Goal: Information Seeking & Learning: Learn about a topic

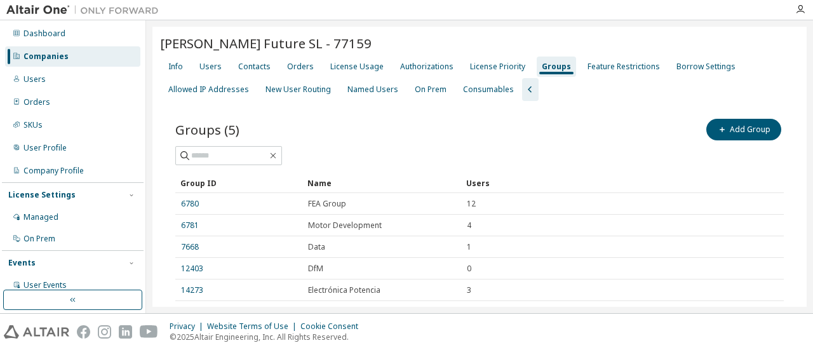
click at [459, 130] on div "Groups (5) Add Group" at bounding box center [479, 129] width 609 height 27
click at [46, 27] on div "Dashboard" at bounding box center [72, 34] width 135 height 20
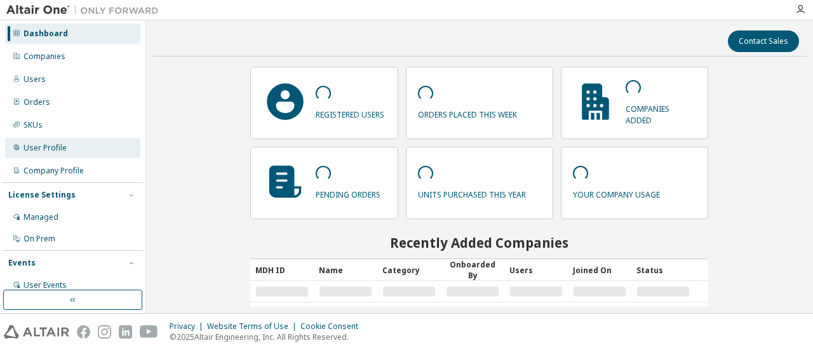
click at [58, 155] on div "User Profile" at bounding box center [72, 148] width 135 height 20
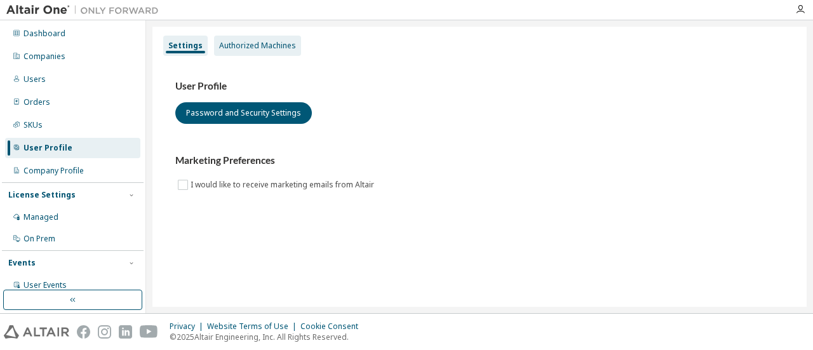
click at [254, 51] on div "Authorized Machines" at bounding box center [257, 46] width 87 height 20
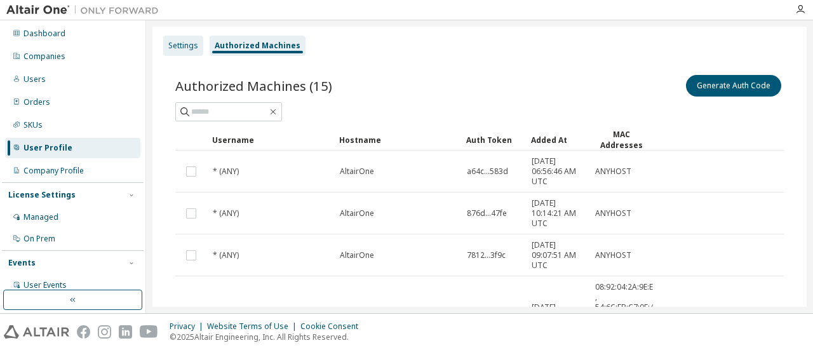
click at [187, 52] on div "Settings" at bounding box center [183, 46] width 40 height 20
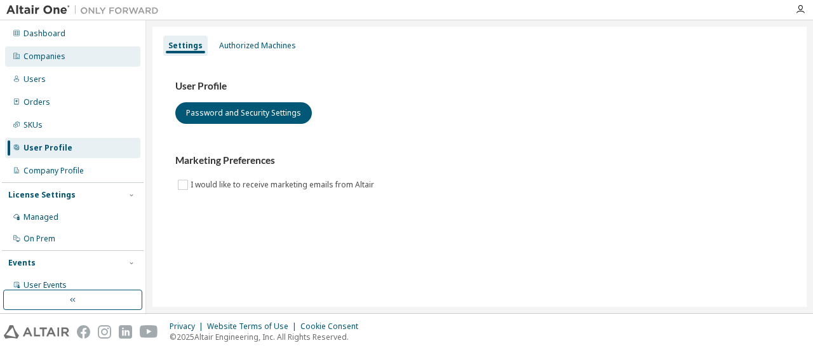
click at [50, 57] on div "Companies" at bounding box center [45, 56] width 42 height 10
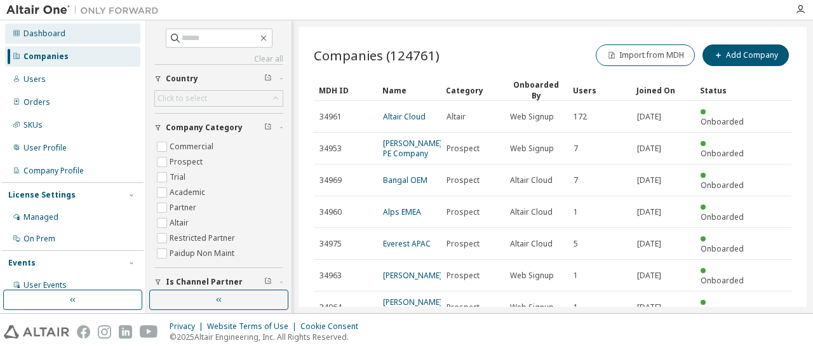
click at [43, 34] on div "Dashboard" at bounding box center [45, 34] width 42 height 10
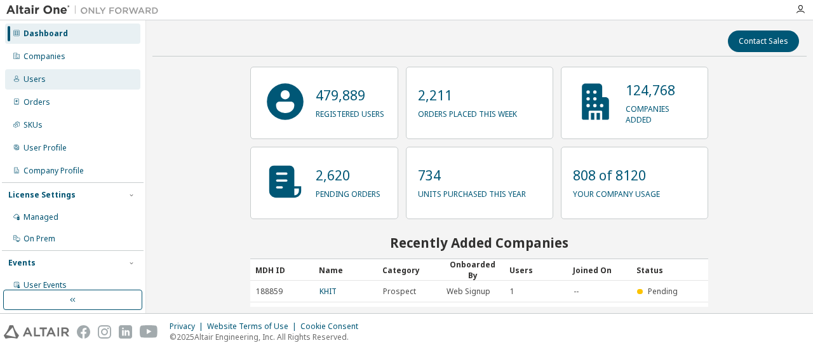
click at [46, 71] on div "Users" at bounding box center [72, 79] width 135 height 20
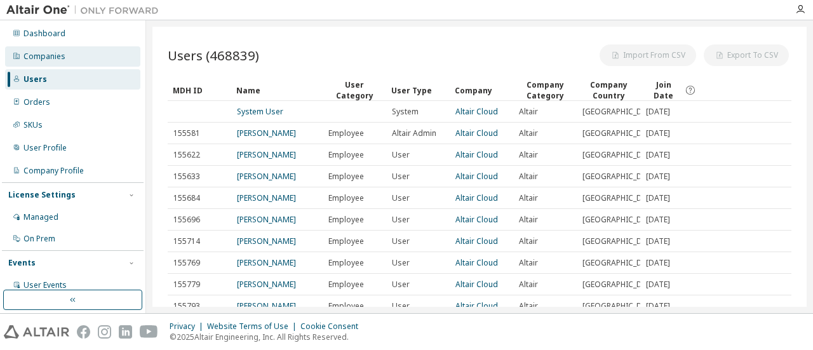
drag, startPoint x: 50, startPoint y: 55, endPoint x: 74, endPoint y: 55, distance: 24.1
click at [50, 56] on div "Companies" at bounding box center [45, 56] width 42 height 10
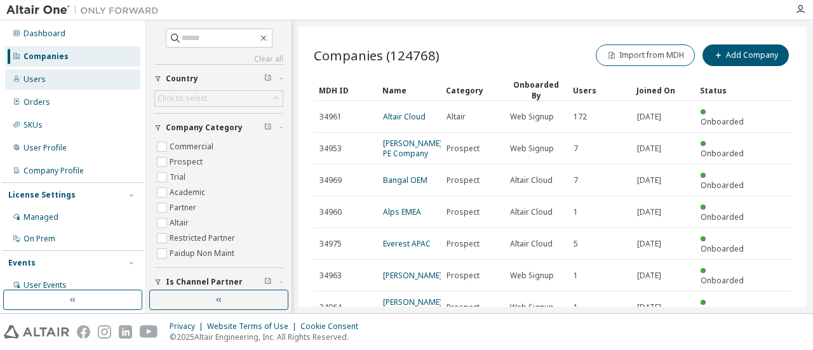
click at [60, 78] on div "Users" at bounding box center [72, 79] width 135 height 20
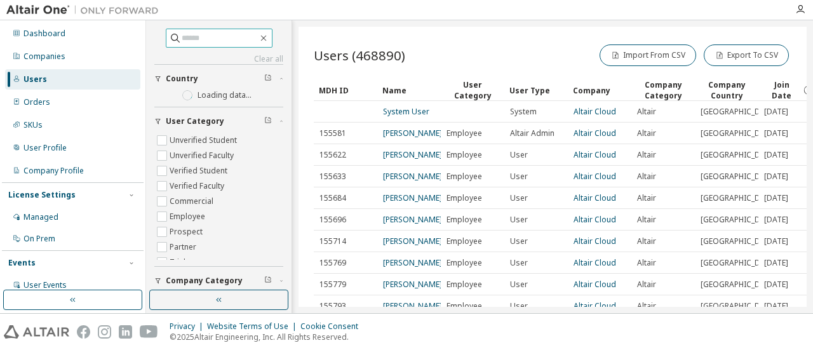
click at [182, 41] on input "text" at bounding box center [220, 38] width 76 height 13
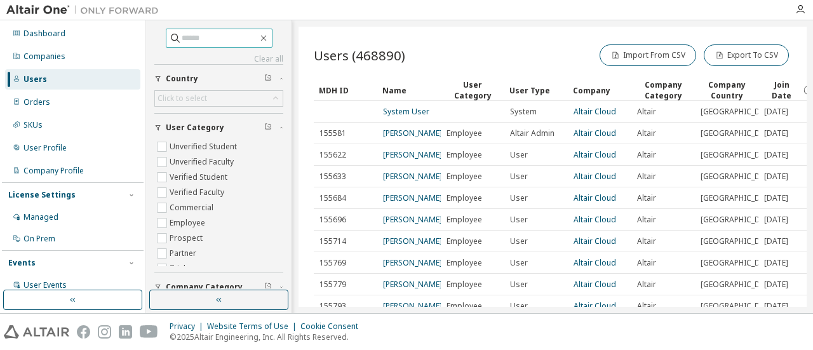
paste input "*********"
type input "*********"
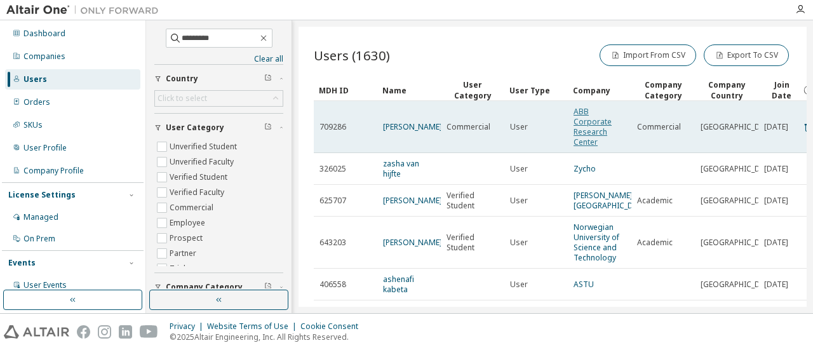
click at [586, 124] on link "ABB Corporate Research Center" at bounding box center [593, 126] width 38 height 41
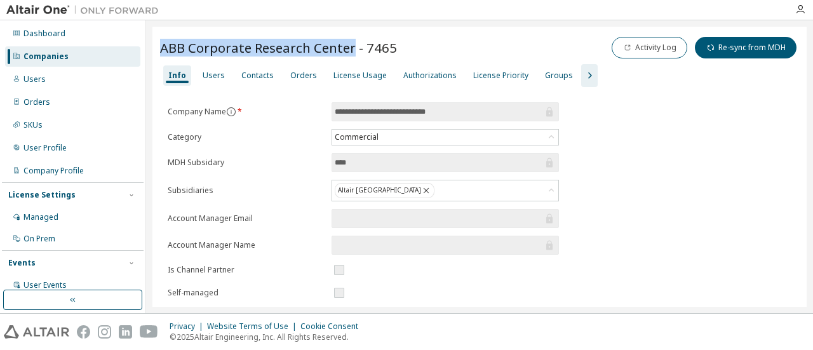
drag, startPoint x: 353, startPoint y: 48, endPoint x: 154, endPoint y: 53, distance: 198.3
click at [154, 53] on div "**********" at bounding box center [479, 315] width 654 height 576
copy span "ABB Corporate Research Center"
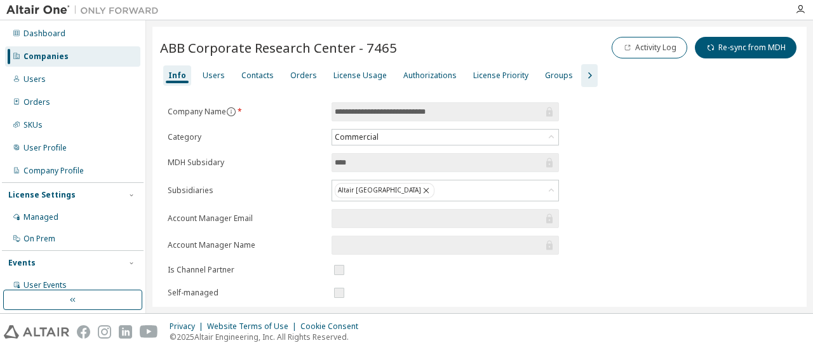
click at [173, 74] on div "Info" at bounding box center [177, 76] width 18 height 10
click at [203, 73] on div "Users" at bounding box center [214, 76] width 22 height 10
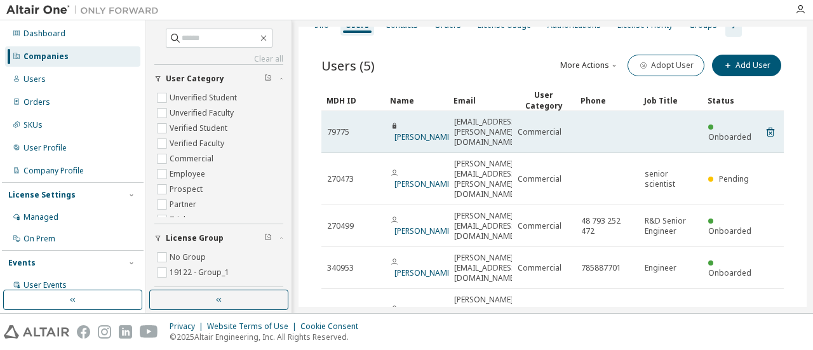
scroll to position [58, 0]
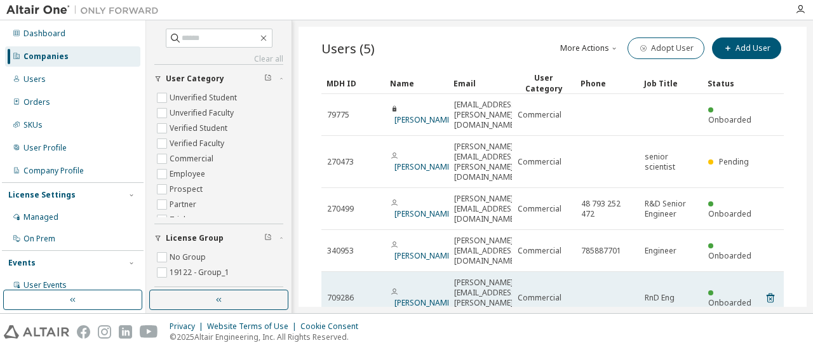
click at [425, 272] on td "[PERSON_NAME]" at bounding box center [417, 298] width 64 height 52
click at [426, 297] on link "[PERSON_NAME]" at bounding box center [424, 302] width 59 height 11
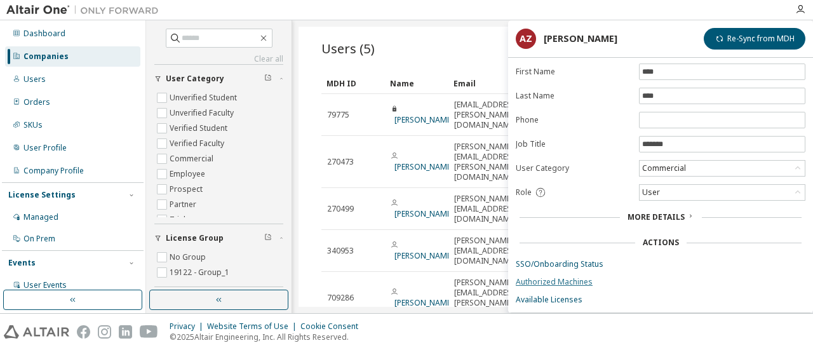
scroll to position [96, 0]
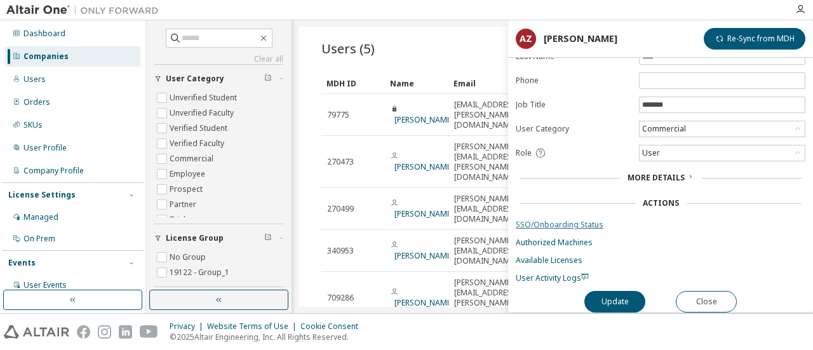
click at [551, 220] on link "SSO/Onboarding Status" at bounding box center [661, 225] width 290 height 10
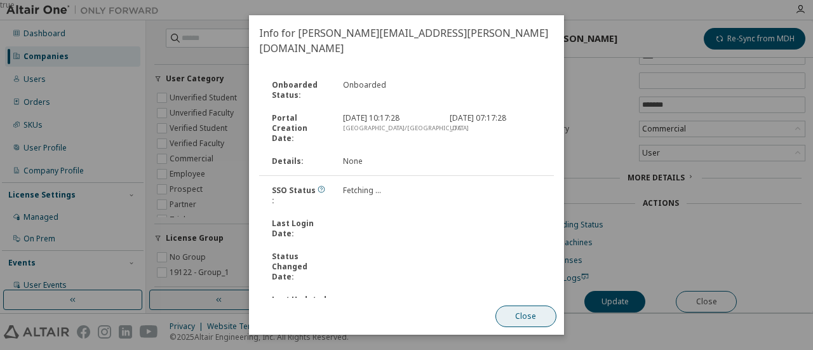
click at [518, 315] on button "Close" at bounding box center [526, 317] width 61 height 22
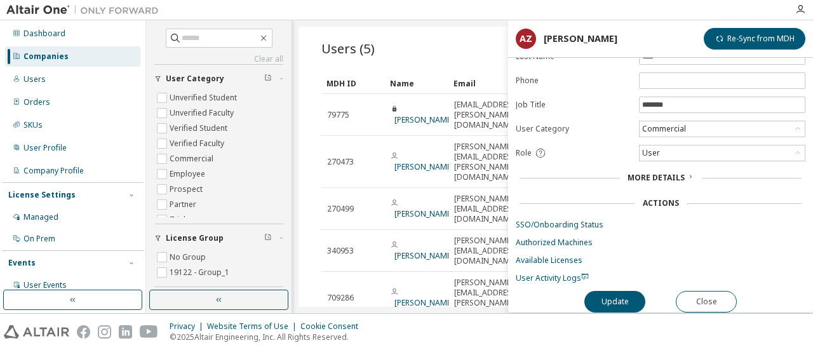
click at [560, 245] on form "**********" at bounding box center [661, 127] width 290 height 313
click at [560, 238] on link "Authorized Machines" at bounding box center [661, 243] width 290 height 10
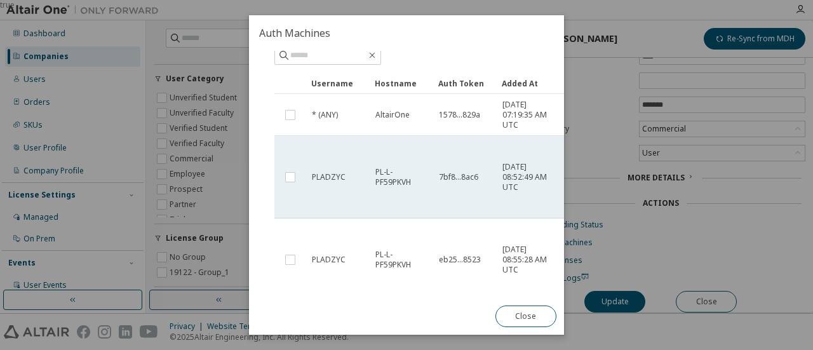
scroll to position [0, 0]
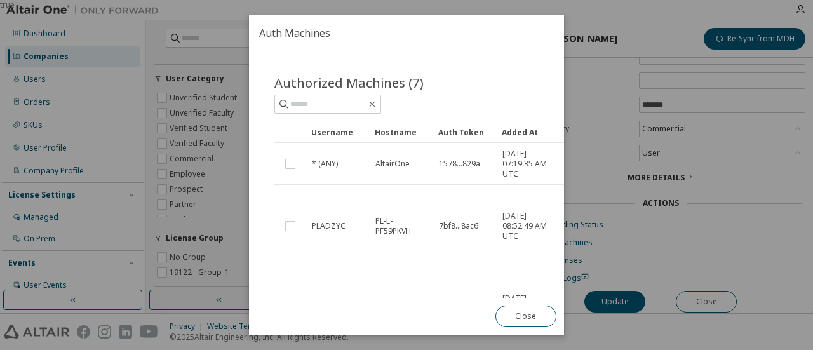
click at [511, 133] on div "Added At" at bounding box center [528, 132] width 53 height 20
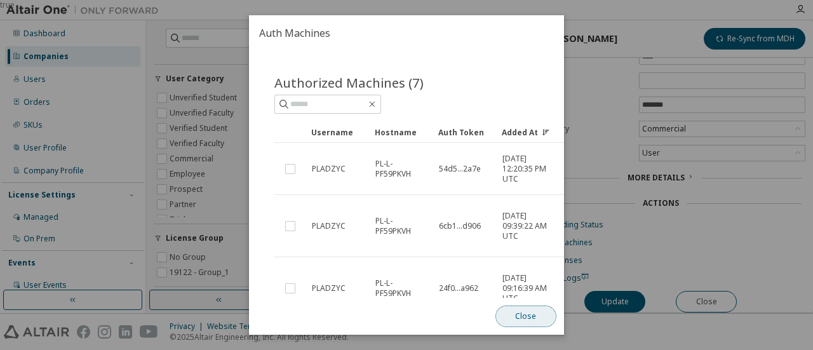
click at [529, 314] on button "Close" at bounding box center [526, 317] width 61 height 22
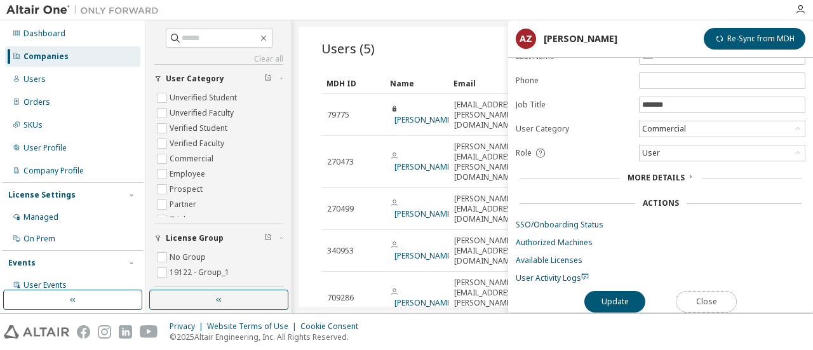
click at [706, 297] on button "Close" at bounding box center [706, 302] width 61 height 22
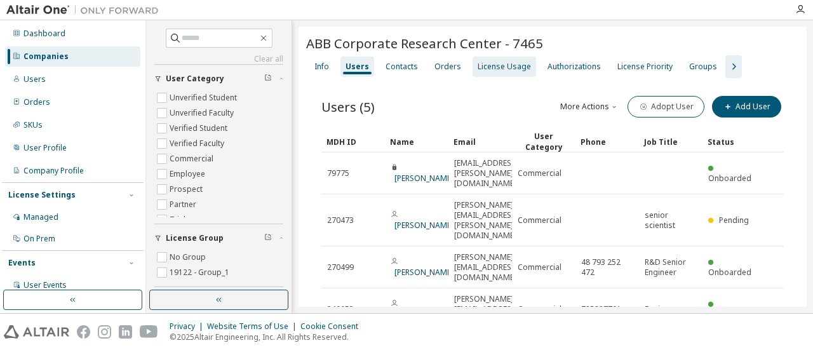
click at [496, 65] on div "License Usage" at bounding box center [504, 67] width 53 height 10
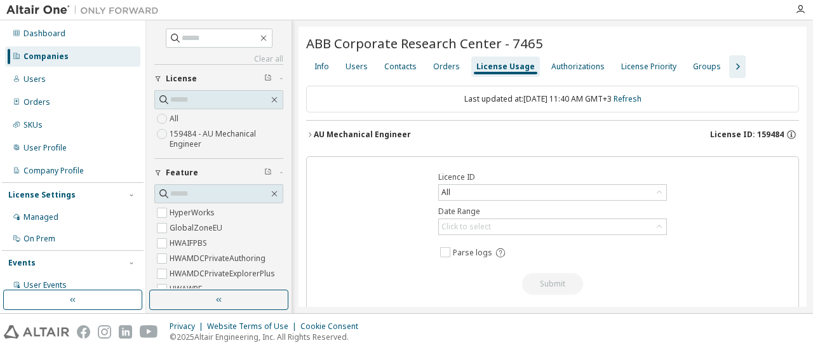
click at [306, 137] on icon "button" at bounding box center [310, 135] width 8 height 8
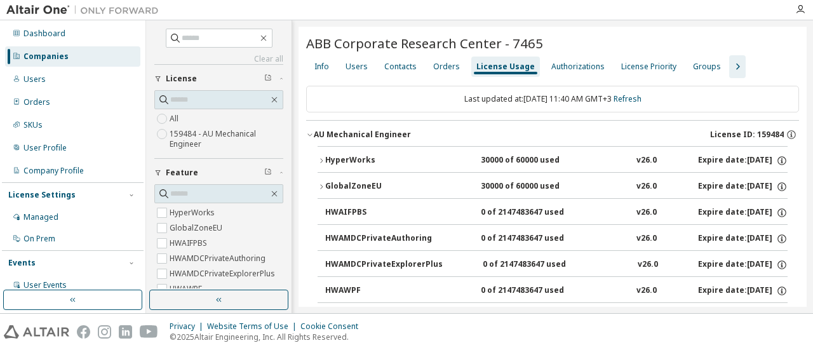
click at [306, 135] on icon "button" at bounding box center [310, 135] width 8 height 8
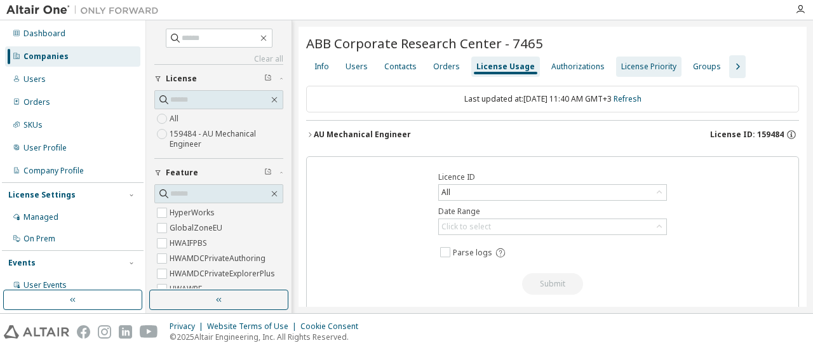
click at [621, 68] on div "License Priority" at bounding box center [648, 67] width 55 height 10
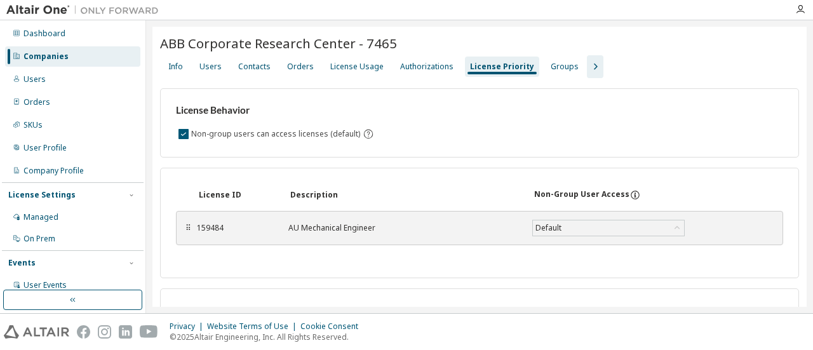
click at [213, 224] on div "159484" at bounding box center [235, 228] width 76 height 10
click at [513, 77] on div "Info Users Contacts Orders License Usage Authorizations License Priority Groups" at bounding box center [479, 66] width 639 height 23
click at [551, 71] on div "Groups" at bounding box center [565, 67] width 28 height 10
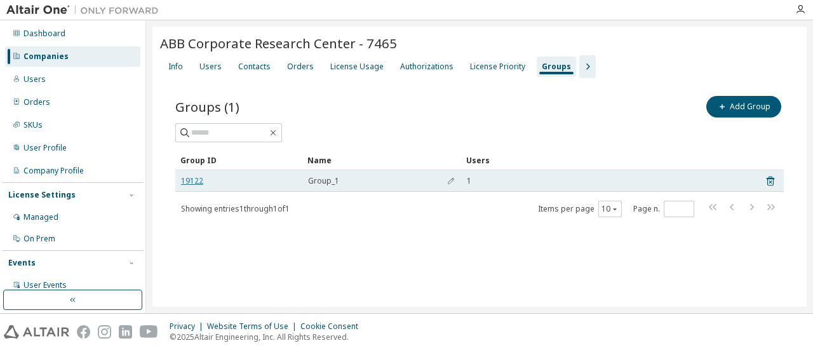
click at [189, 180] on link "19122" at bounding box center [192, 181] width 22 height 10
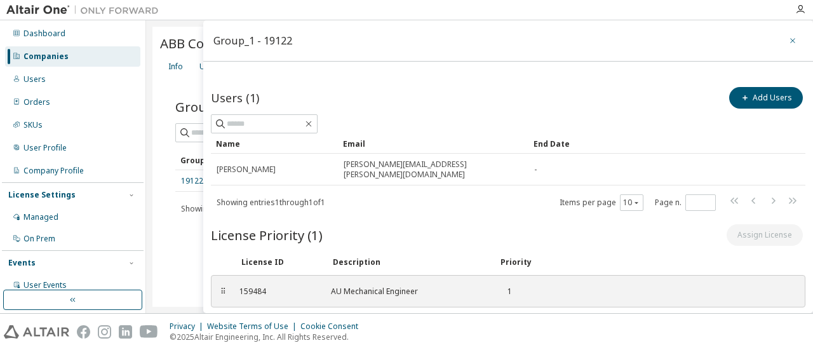
click at [788, 40] on icon "button" at bounding box center [792, 41] width 9 height 10
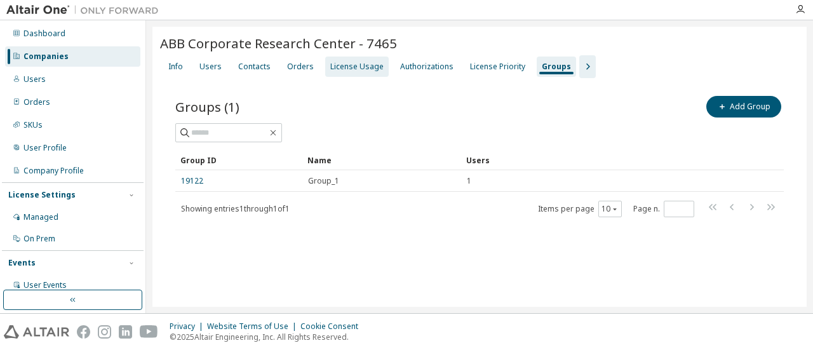
click at [337, 65] on div "License Usage" at bounding box center [356, 67] width 53 height 10
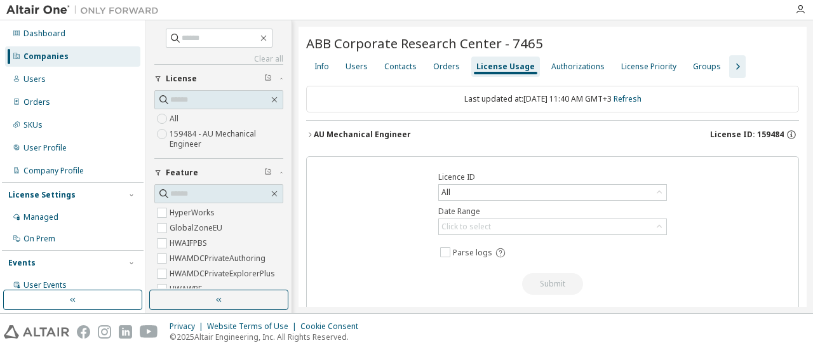
click at [730, 66] on icon "button" at bounding box center [737, 66] width 15 height 15
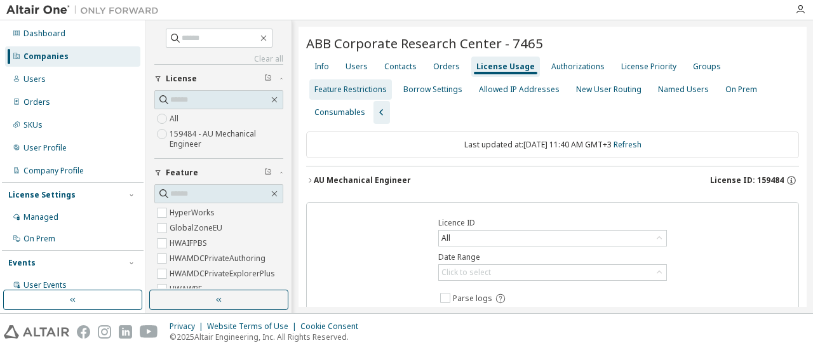
click at [346, 95] on div "Feature Restrictions" at bounding box center [350, 89] width 83 height 20
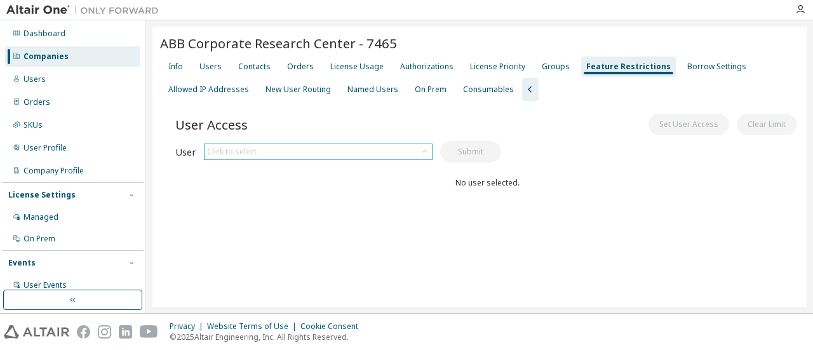
click at [299, 147] on div "Click to select" at bounding box center [318, 151] width 227 height 15
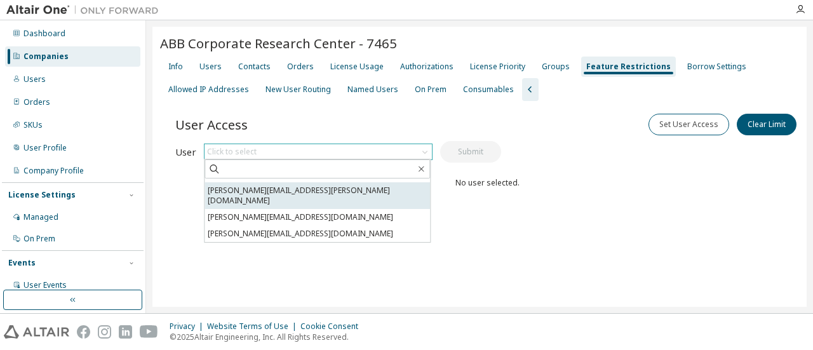
scroll to position [19, 0]
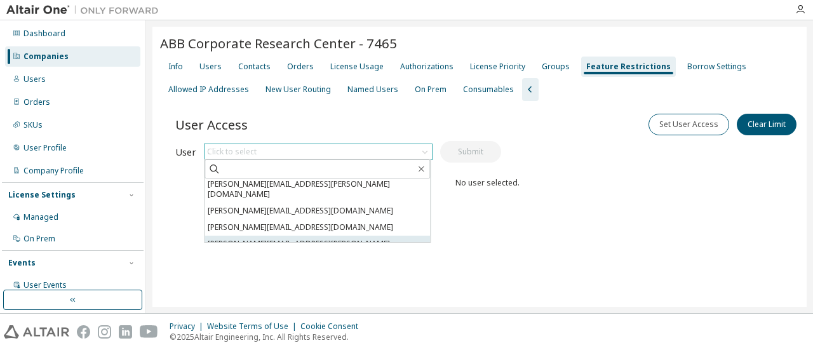
click at [280, 236] on li "[PERSON_NAME][EMAIL_ADDRESS][PERSON_NAME][DOMAIN_NAME]" at bounding box center [318, 249] width 226 height 27
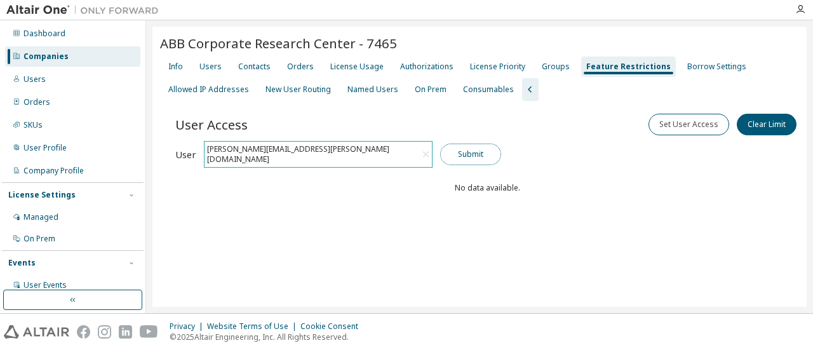
click at [474, 146] on button "Submit" at bounding box center [470, 155] width 61 height 22
click at [542, 65] on div "Groups" at bounding box center [556, 67] width 28 height 10
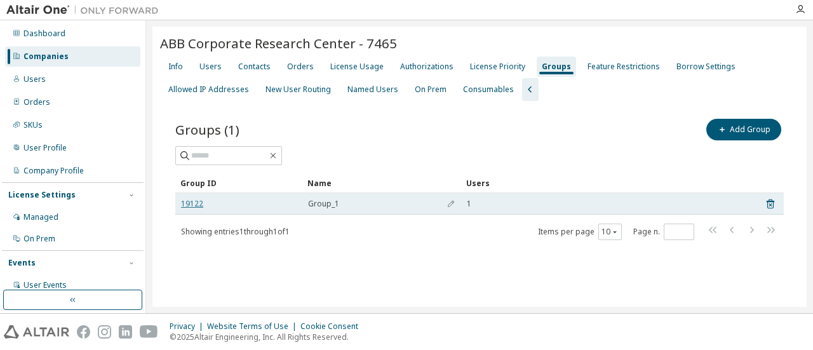
click at [194, 205] on link "19122" at bounding box center [192, 204] width 22 height 10
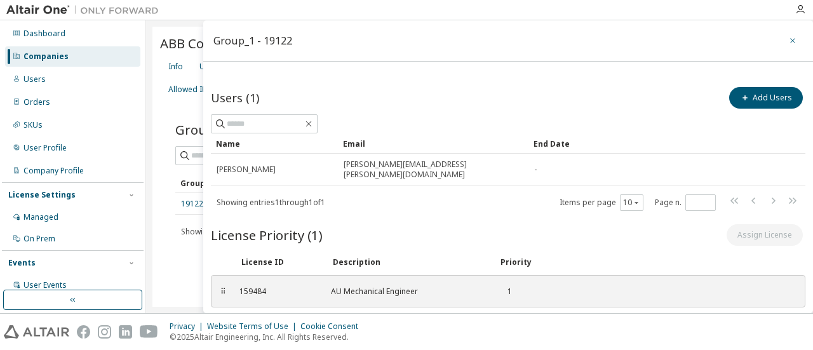
click at [790, 41] on icon "button" at bounding box center [792, 40] width 5 height 5
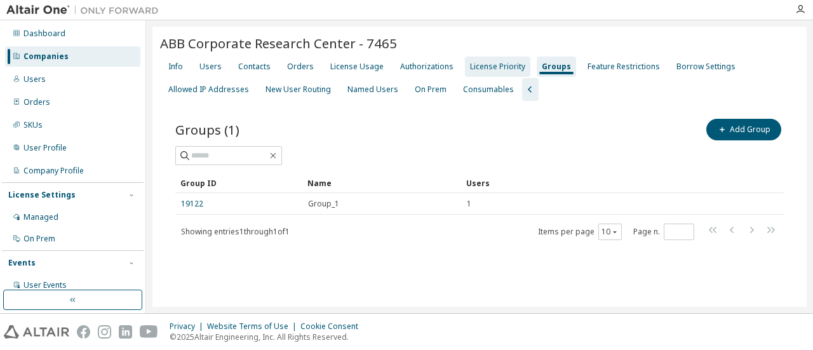
click at [470, 64] on div "License Priority" at bounding box center [497, 67] width 55 height 10
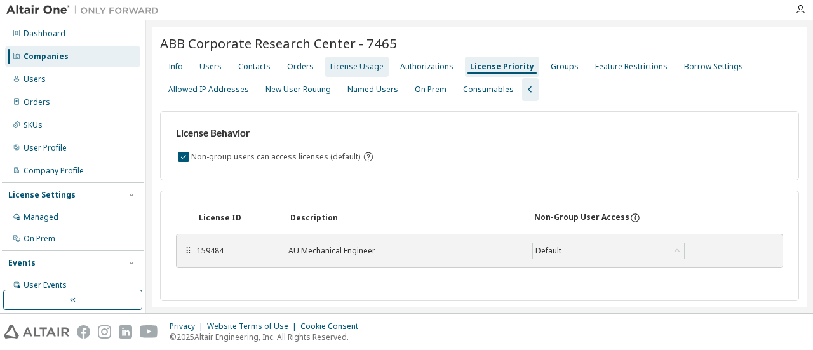
click at [333, 69] on div "License Usage" at bounding box center [356, 67] width 53 height 10
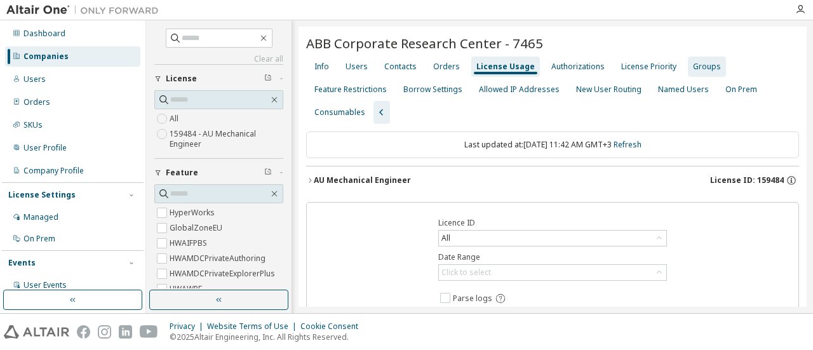
click at [693, 66] on div "Groups" at bounding box center [707, 67] width 28 height 10
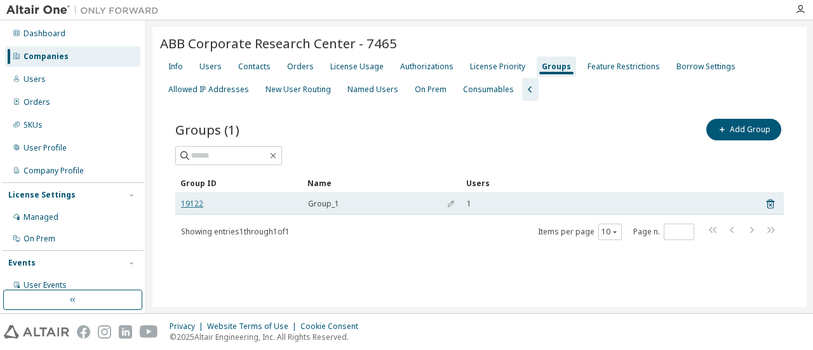
click at [191, 207] on link "19122" at bounding box center [192, 204] width 22 height 10
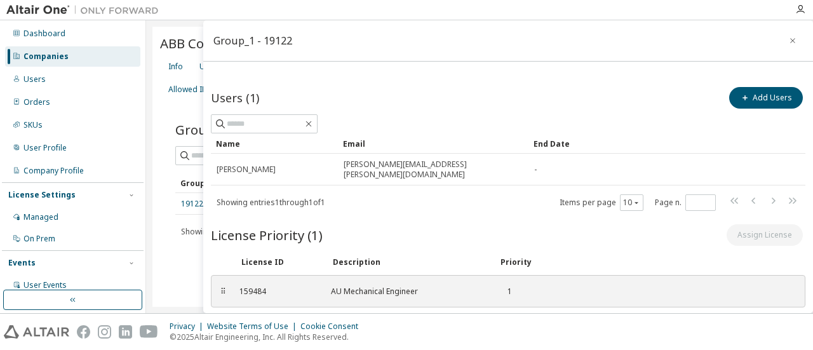
drag, startPoint x: 790, startPoint y: 39, endPoint x: 743, endPoint y: 48, distance: 47.7
click at [790, 39] on icon "button" at bounding box center [792, 41] width 9 height 10
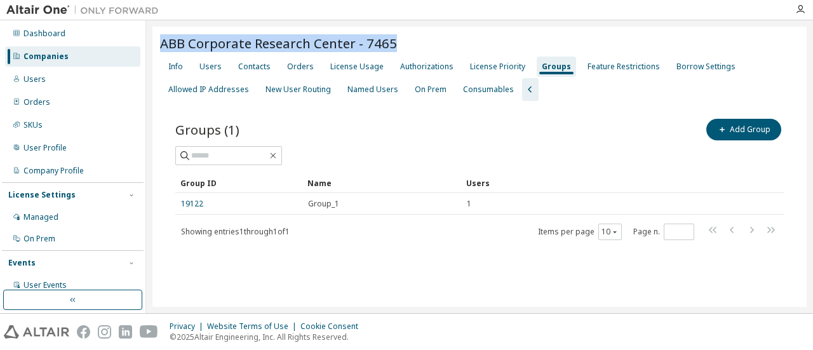
drag, startPoint x: 400, startPoint y: 43, endPoint x: 163, endPoint y: 43, distance: 237.6
click at [163, 43] on div "ABB Corporate Research Center - 7465" at bounding box center [479, 43] width 639 height 18
click at [323, 34] on span "ABB Corporate Research Center - 7465" at bounding box center [278, 43] width 237 height 18
drag, startPoint x: 351, startPoint y: 46, endPoint x: 164, endPoint y: 44, distance: 186.8
click at [164, 44] on span "ABB Corporate Research Center - 7465" at bounding box center [278, 43] width 237 height 18
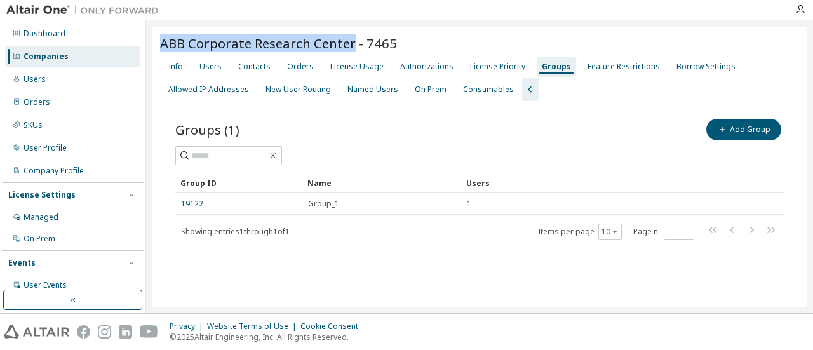
copy span "ABB Corporate Research Center"
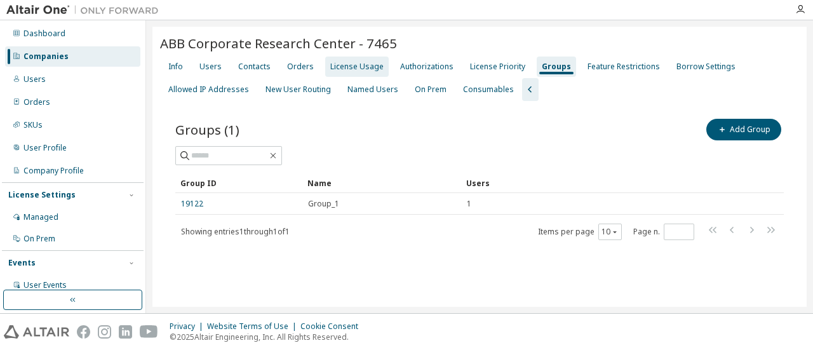
click at [334, 71] on div "License Usage" at bounding box center [356, 67] width 53 height 10
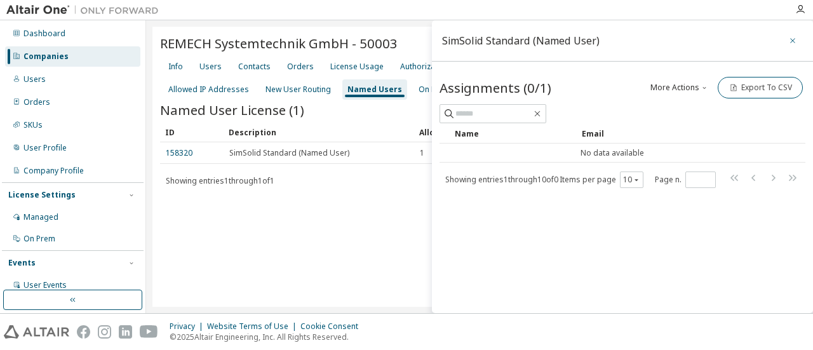
click at [790, 41] on icon "button" at bounding box center [792, 41] width 9 height 10
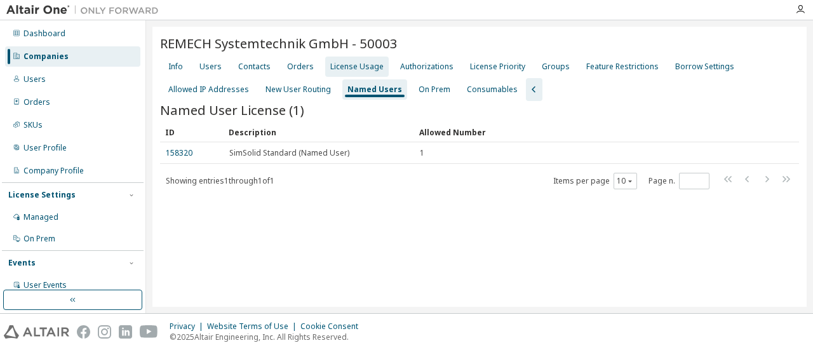
click at [370, 62] on div "License Usage" at bounding box center [356, 67] width 53 height 10
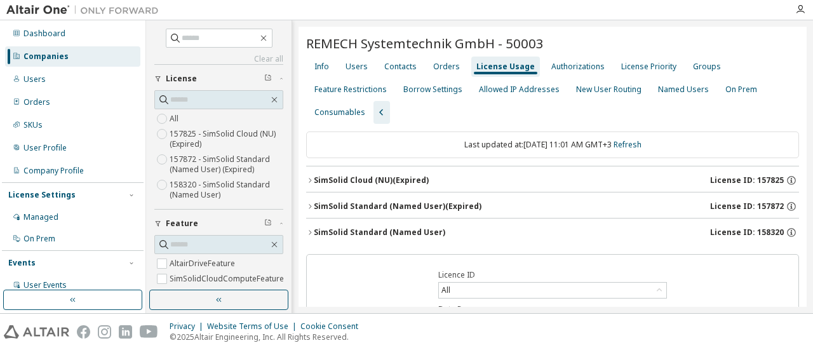
drag, startPoint x: 779, startPoint y: 181, endPoint x: 752, endPoint y: 181, distance: 26.7
click at [752, 181] on div "License ID: 157825" at bounding box center [754, 180] width 89 height 11
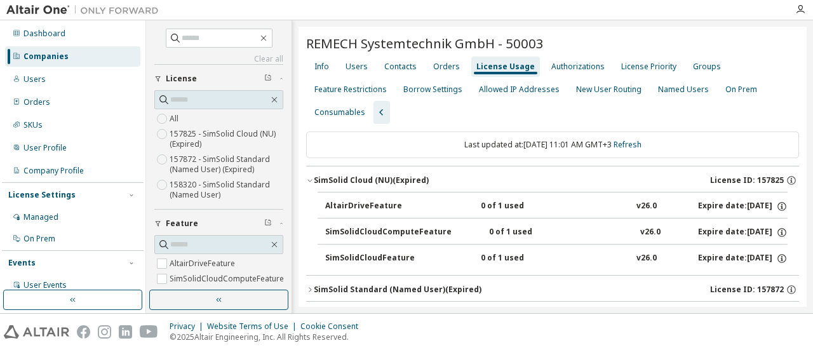
drag, startPoint x: 752, startPoint y: 180, endPoint x: 771, endPoint y: 180, distance: 19.1
click at [771, 180] on span "License ID: 157825" at bounding box center [747, 180] width 74 height 10
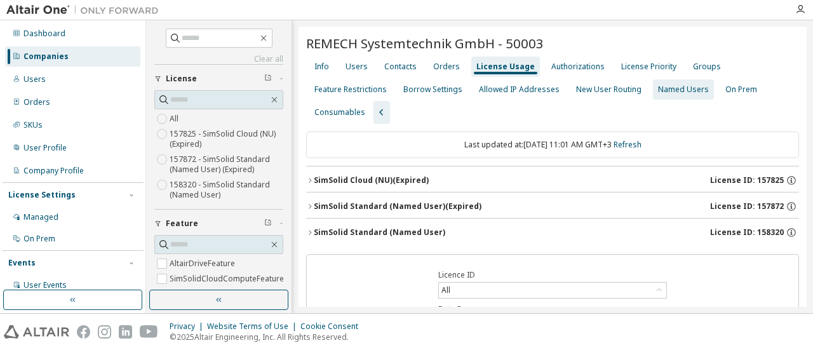
click at [658, 91] on div "Named Users" at bounding box center [683, 89] width 51 height 10
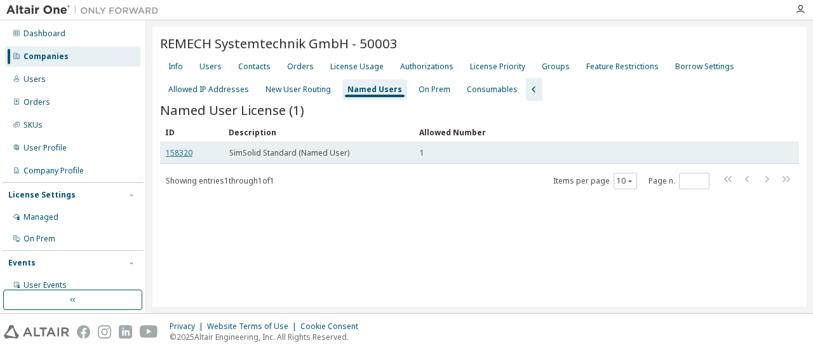
click at [183, 153] on link "158320" at bounding box center [179, 152] width 27 height 11
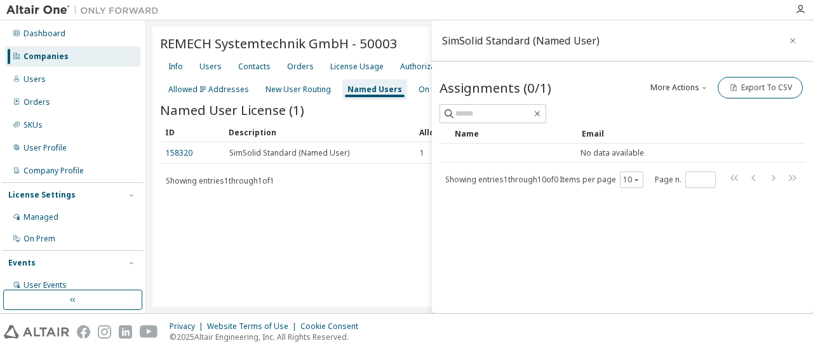
click at [792, 38] on icon "button" at bounding box center [792, 41] width 9 height 10
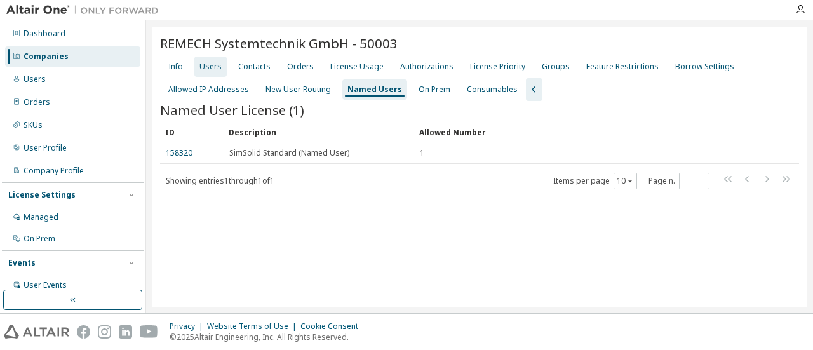
click at [213, 74] on div "Users" at bounding box center [210, 67] width 32 height 20
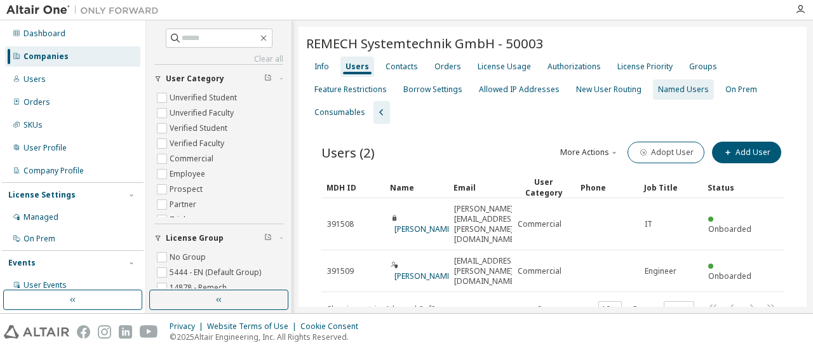
click at [672, 98] on div "Named Users" at bounding box center [683, 89] width 61 height 20
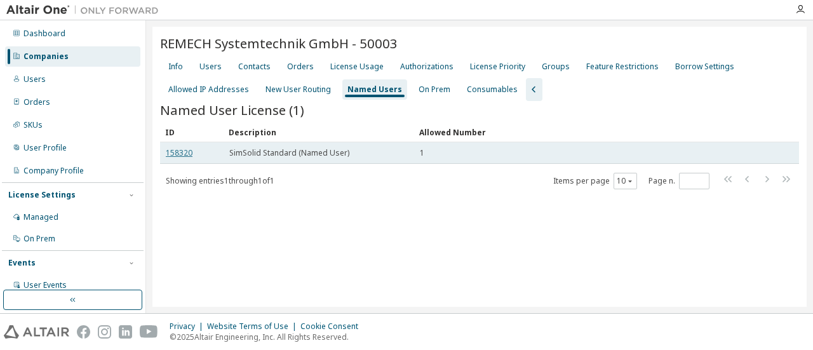
click at [184, 158] on link "158320" at bounding box center [179, 152] width 27 height 11
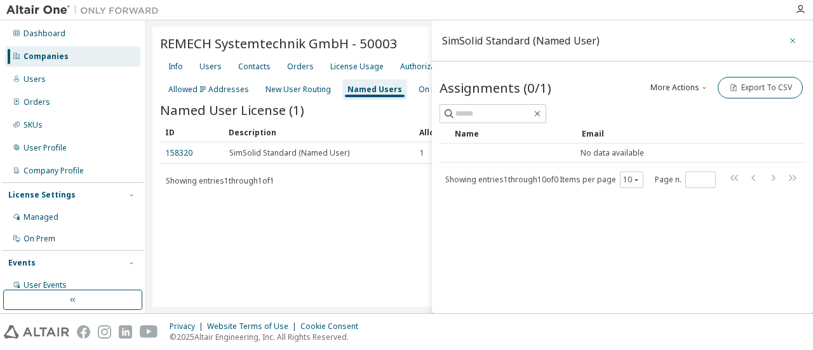
click at [795, 39] on icon "button" at bounding box center [792, 41] width 9 height 10
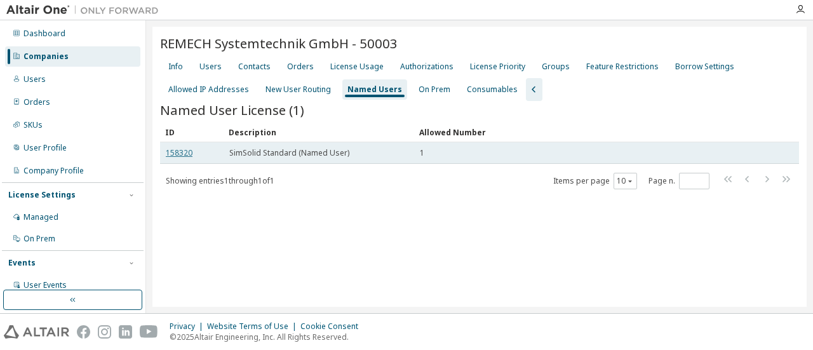
click at [175, 151] on link "158320" at bounding box center [179, 152] width 27 height 11
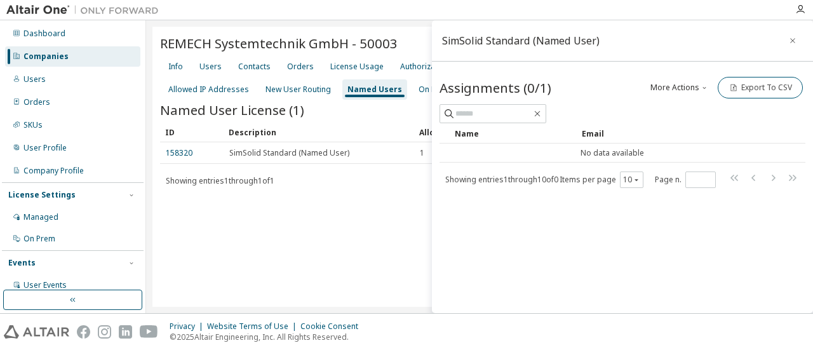
click at [700, 87] on span "button" at bounding box center [704, 88] width 10 height 10
click at [692, 109] on div "Add" at bounding box center [695, 109] width 79 height 18
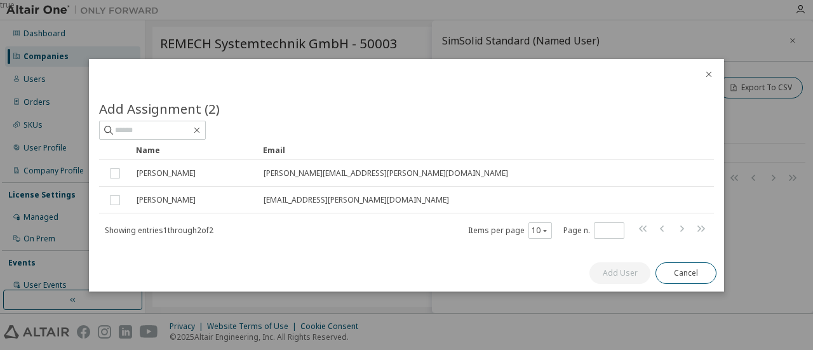
click at [705, 77] on icon "close" at bounding box center [709, 74] width 10 height 10
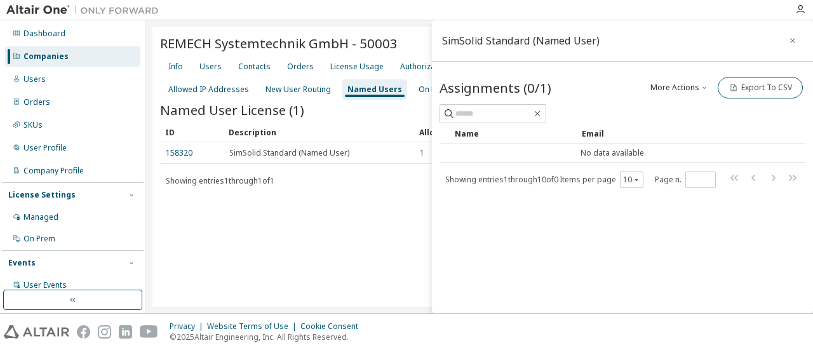
click at [705, 85] on icon "button" at bounding box center [705, 88] width 8 height 8
click at [692, 114] on div "Add" at bounding box center [695, 109] width 79 height 18
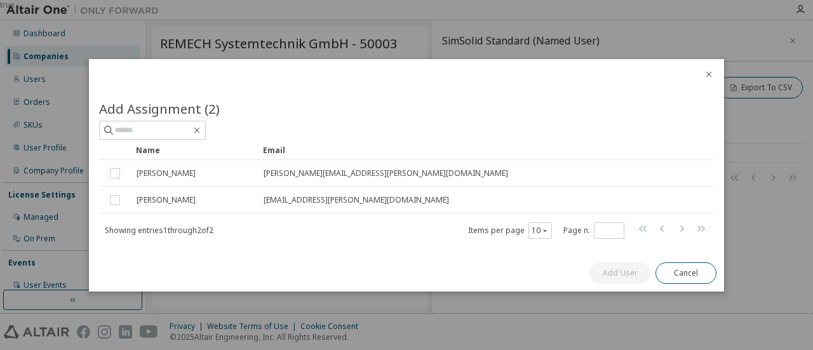
click at [714, 74] on div at bounding box center [709, 75] width 30 height 33
click at [708, 78] on icon "close" at bounding box center [709, 74] width 10 height 10
